Goal: Check status: Check status

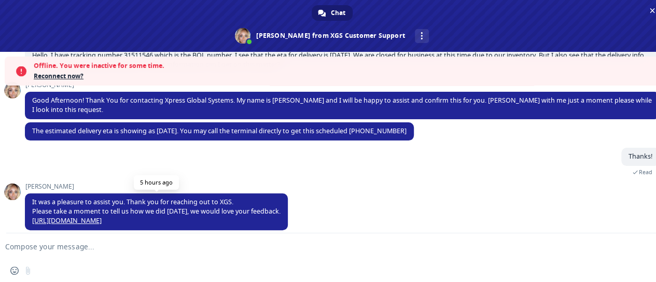
scroll to position [135, 0]
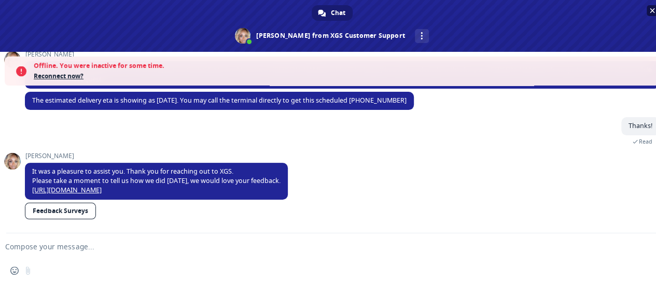
click at [654, 8] on span "Close chat" at bounding box center [652, 10] width 5 height 5
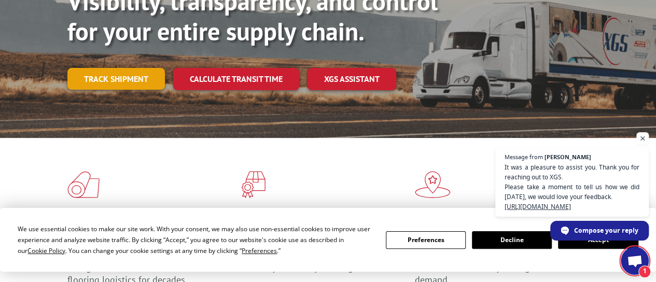
scroll to position [104, 0]
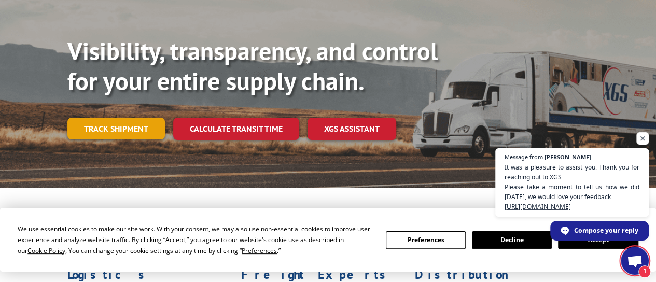
click at [146, 118] on link "Track shipment" at bounding box center [115, 129] width 97 height 22
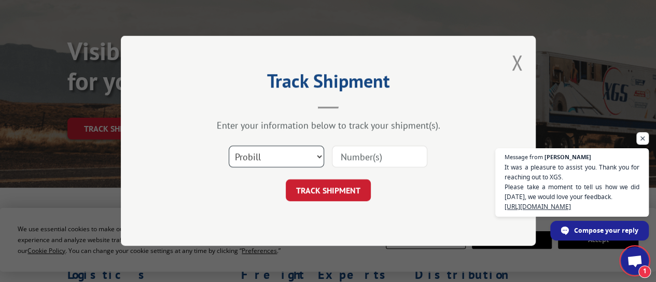
drag, startPoint x: 321, startPoint y: 154, endPoint x: 289, endPoint y: 163, distance: 33.5
click at [321, 154] on select "Select category... Probill BOL PO" at bounding box center [276, 157] width 95 height 22
select select "bol"
click at [229, 146] on select "Select category... Probill BOL PO" at bounding box center [276, 157] width 95 height 22
click at [383, 163] on input at bounding box center [379, 157] width 95 height 22
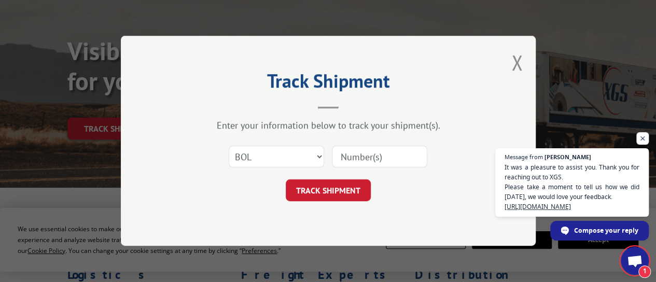
paste input "31511546"
type input "31511546"
click at [336, 195] on button "TRACK SHIPMENT" at bounding box center [328, 191] width 85 height 22
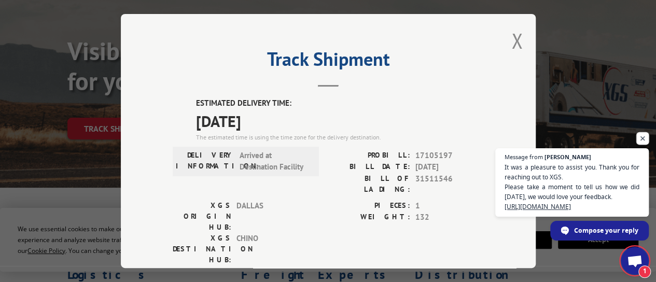
click at [640, 132] on span "Open chat" at bounding box center [642, 138] width 13 height 13
